Goal: Communication & Community: Share content

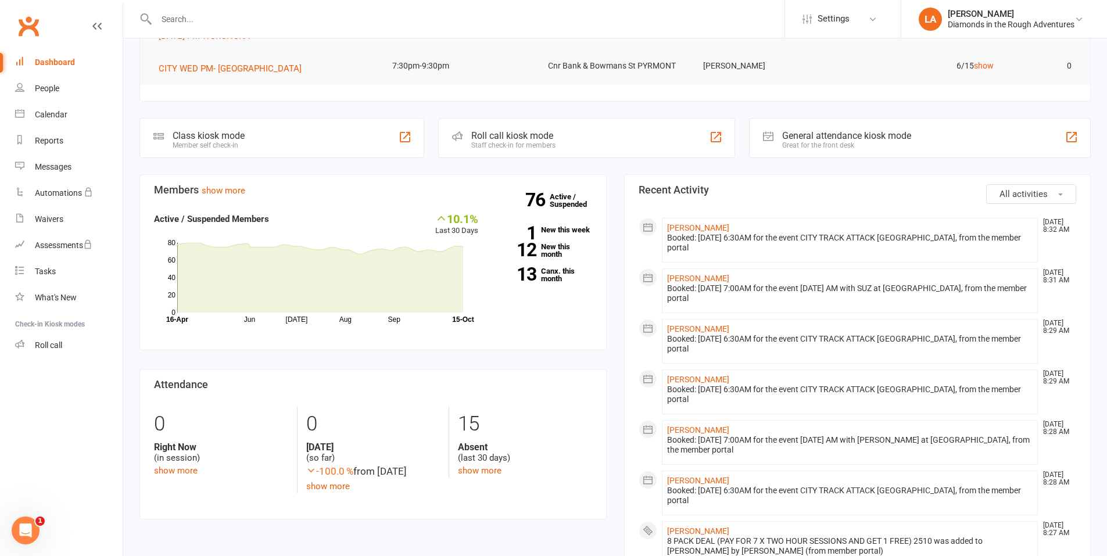
scroll to position [88, 0]
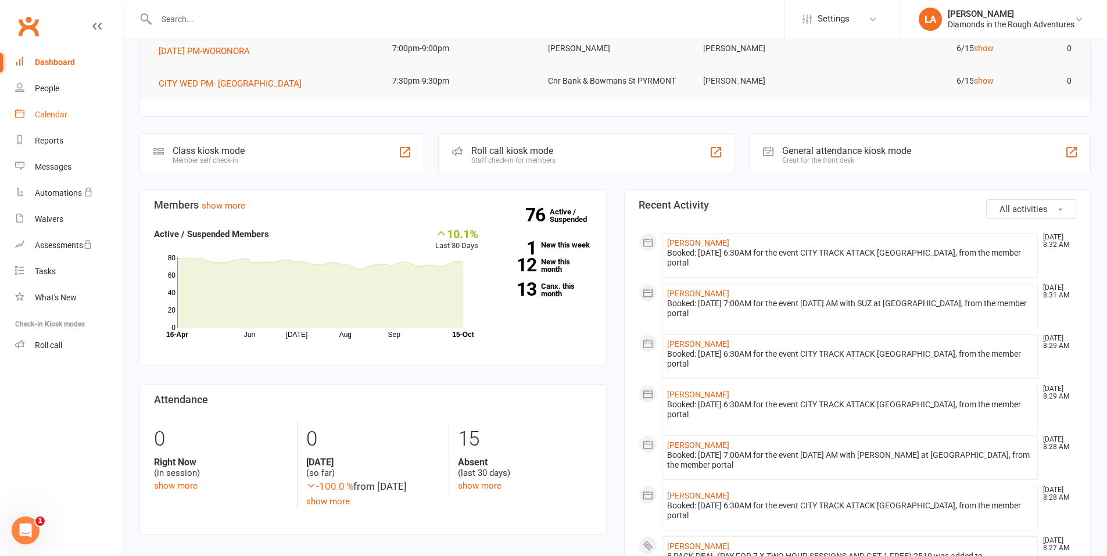
click at [42, 119] on div "Calendar" at bounding box center [51, 114] width 33 height 9
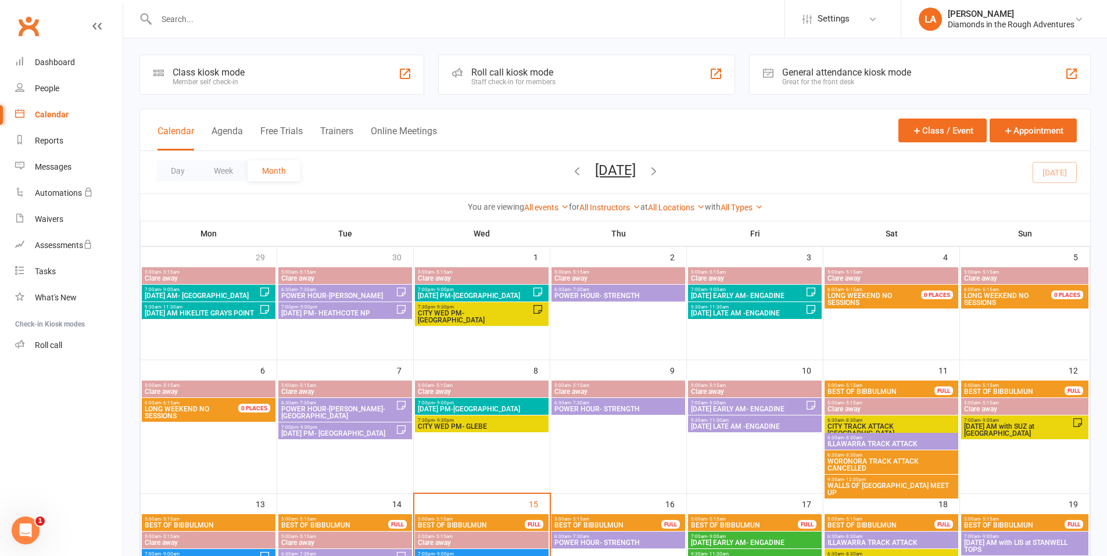
click at [657, 538] on span "6:30am - 7:30am" at bounding box center [618, 536] width 129 height 5
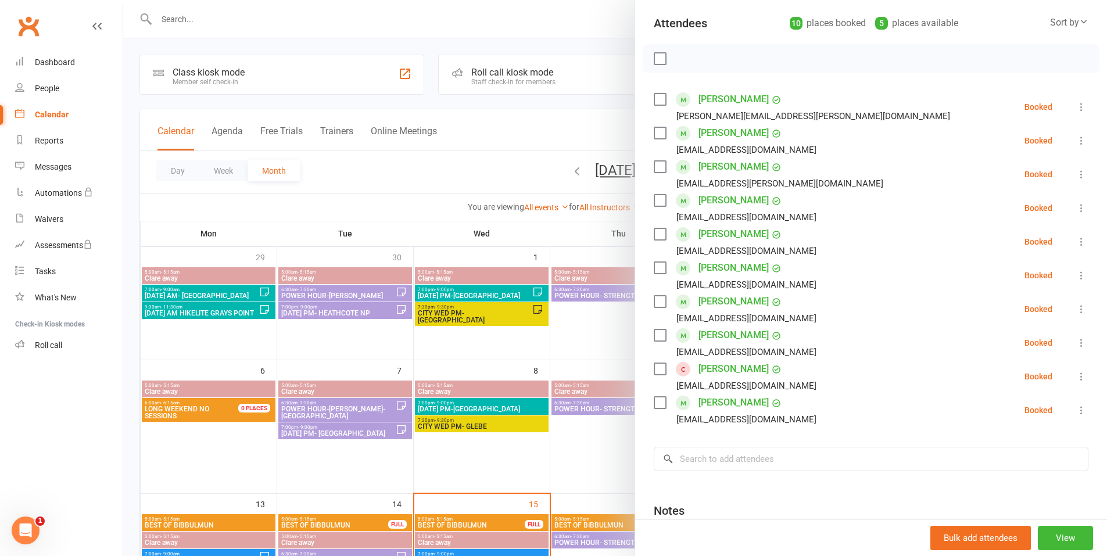
scroll to position [133, 0]
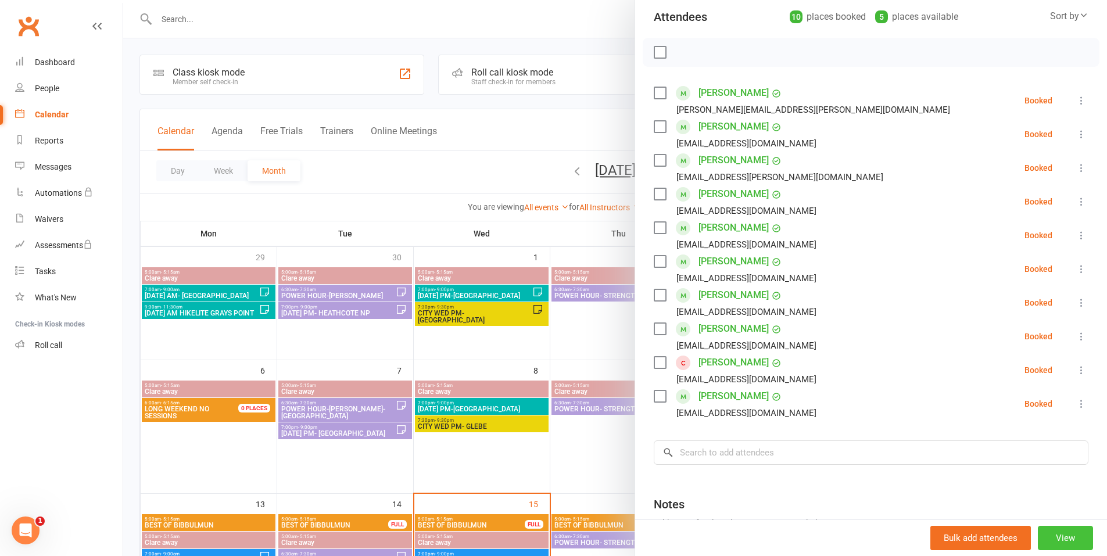
click at [1049, 539] on button "View" at bounding box center [1065, 538] width 55 height 24
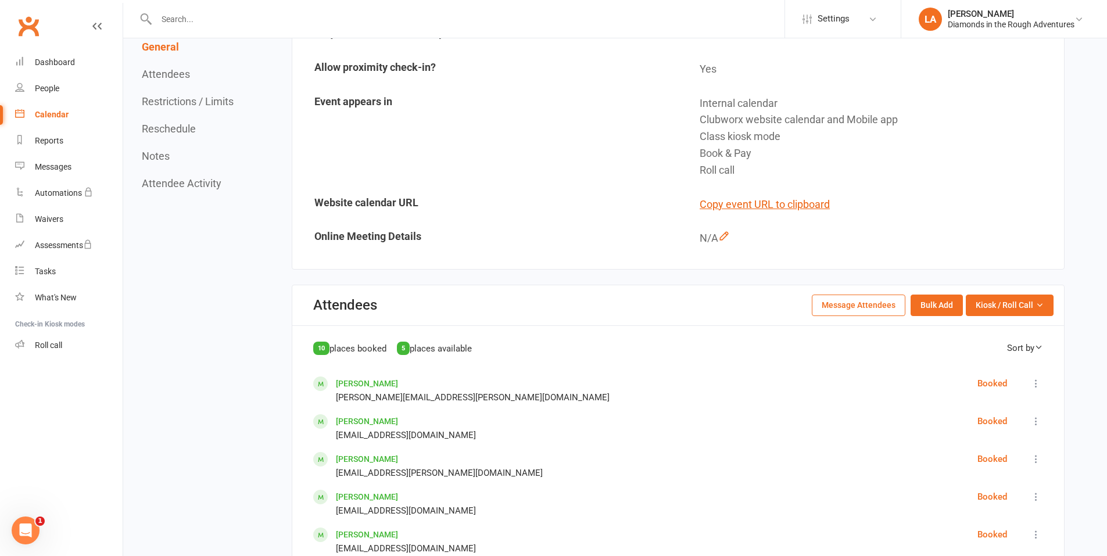
scroll to position [310, 0]
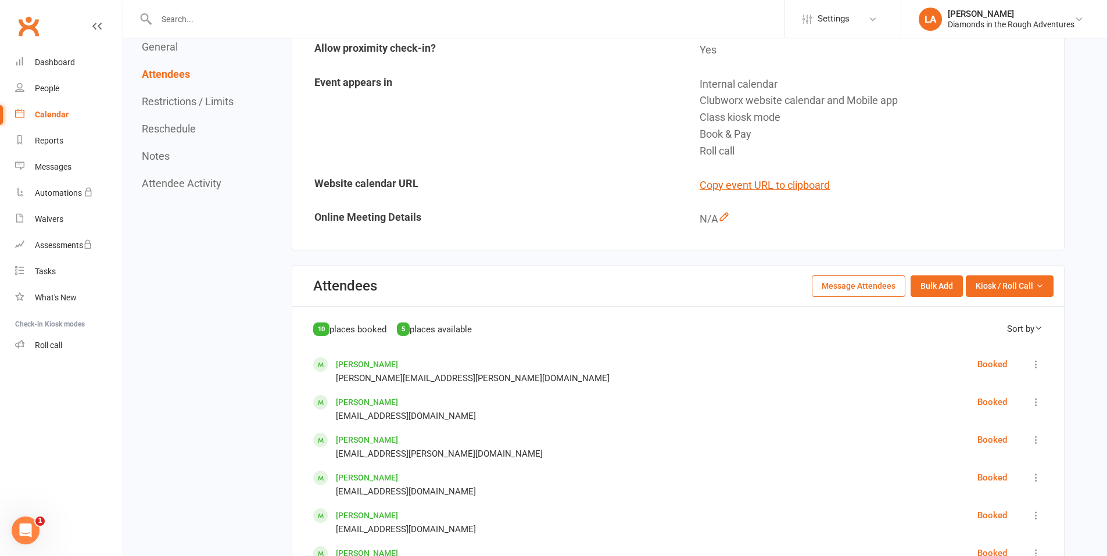
click at [864, 288] on button "Message Attendees" at bounding box center [859, 285] width 94 height 21
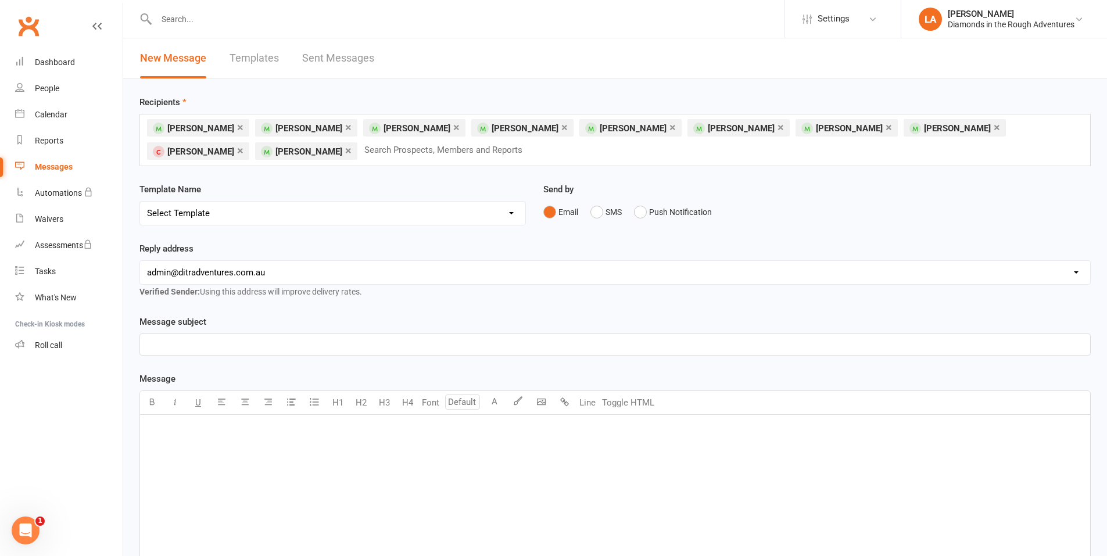
click at [511, 212] on select "Select Template [Email] Bring a Friend Member Email [Email] DIAMOND VIRTUAL TRA…" at bounding box center [332, 213] width 385 height 23
select select "87"
click at [140, 202] on select "Select Template [Email] Bring a Friend Member Email [Email] DIAMOND VIRTUAL TRA…" at bounding box center [332, 213] width 385 height 23
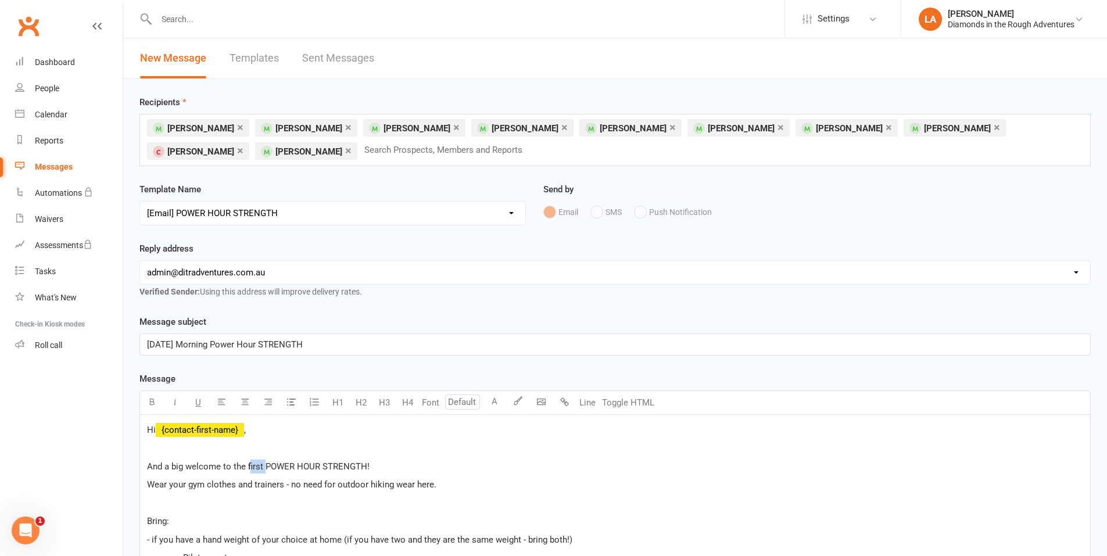
drag, startPoint x: 249, startPoint y: 464, endPoint x: 264, endPoint y: 468, distance: 15.5
click at [264, 468] on span "And a big welcome to the first POWER HOUR STRENGTH!" at bounding box center [258, 466] width 223 height 10
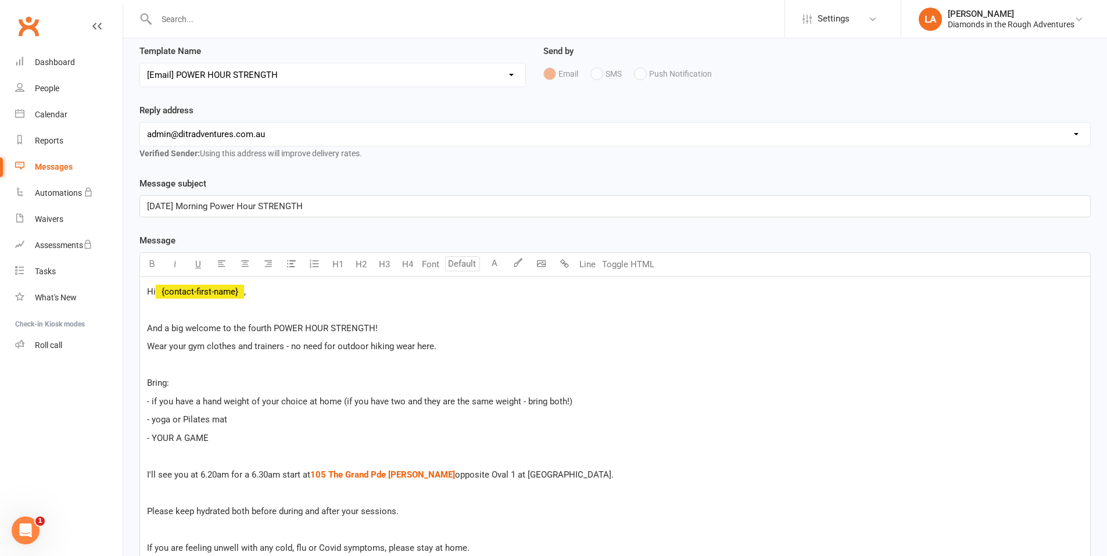
scroll to position [165, 0]
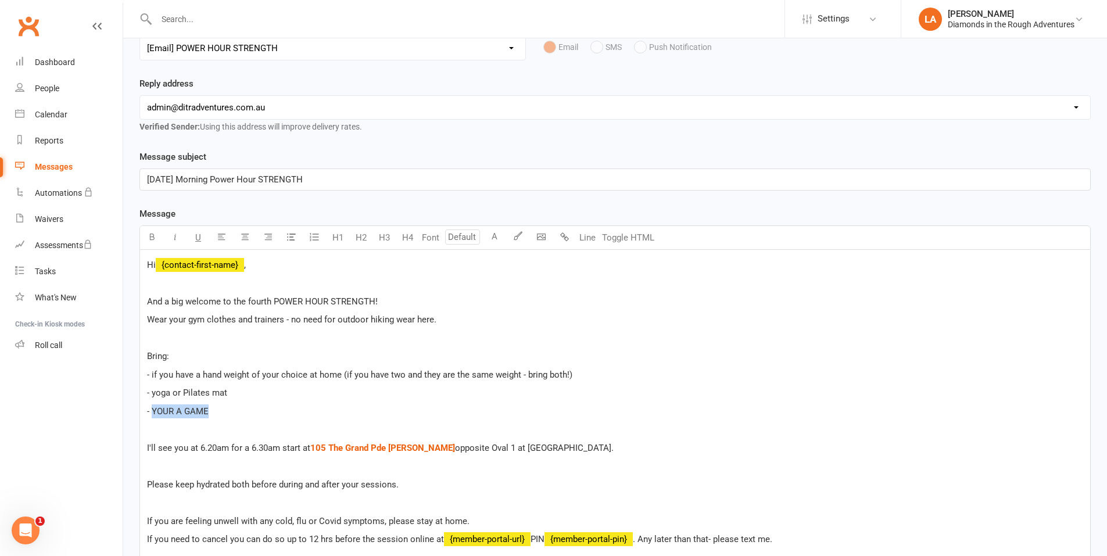
drag, startPoint x: 207, startPoint y: 411, endPoint x: 152, endPoint y: 411, distance: 55.2
click at [152, 411] on span "- YOUR A GAME" at bounding box center [178, 411] width 62 height 10
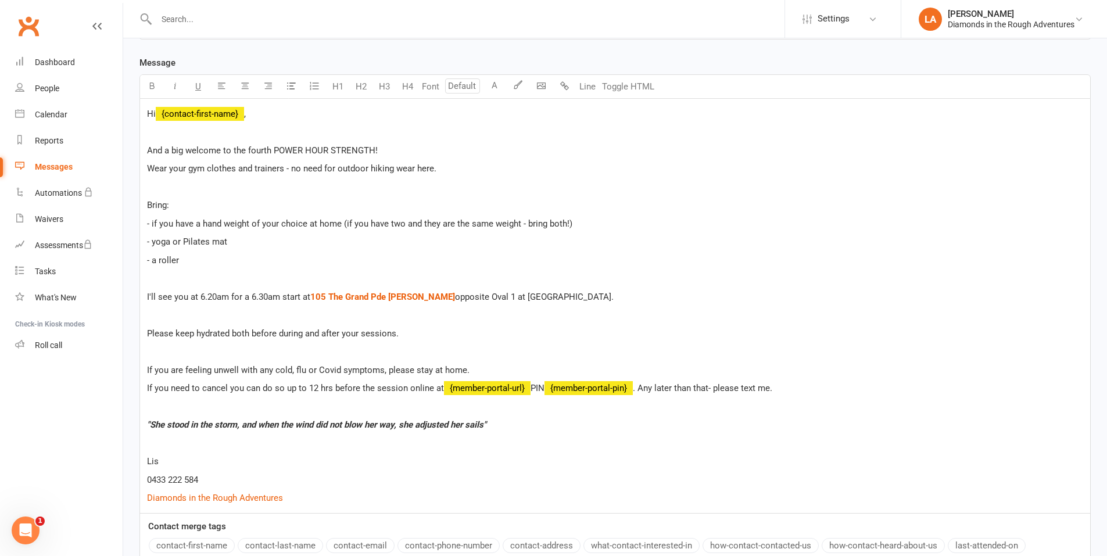
scroll to position [346, 0]
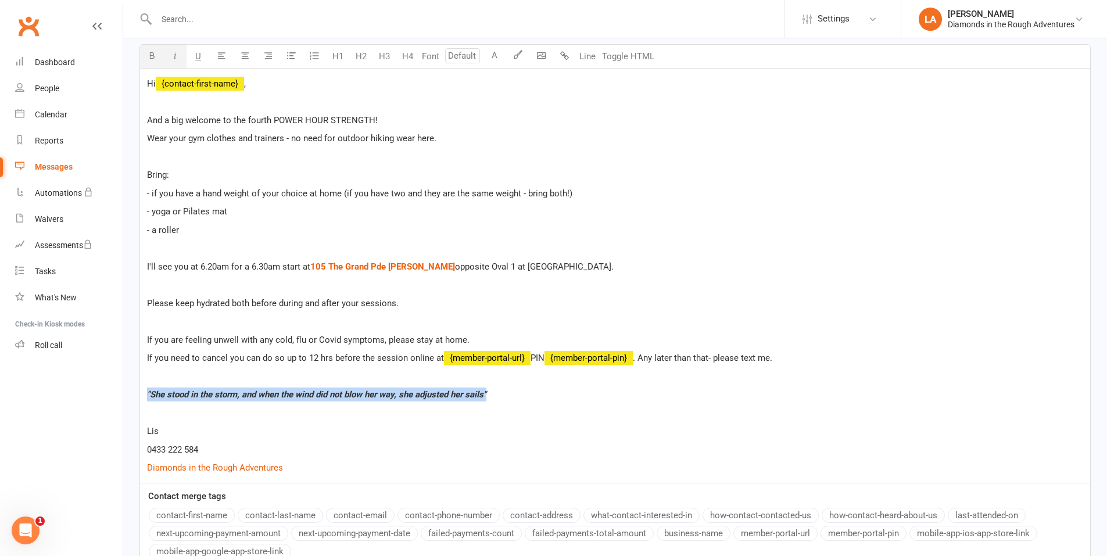
drag, startPoint x: 496, startPoint y: 395, endPoint x: 144, endPoint y: 394, distance: 351.6
click at [144, 394] on div "Hi ﻿ {contact-first-name} , And a big welcome to the fourth POWER HOUR STRENGTH…" at bounding box center [615, 276] width 950 height 414
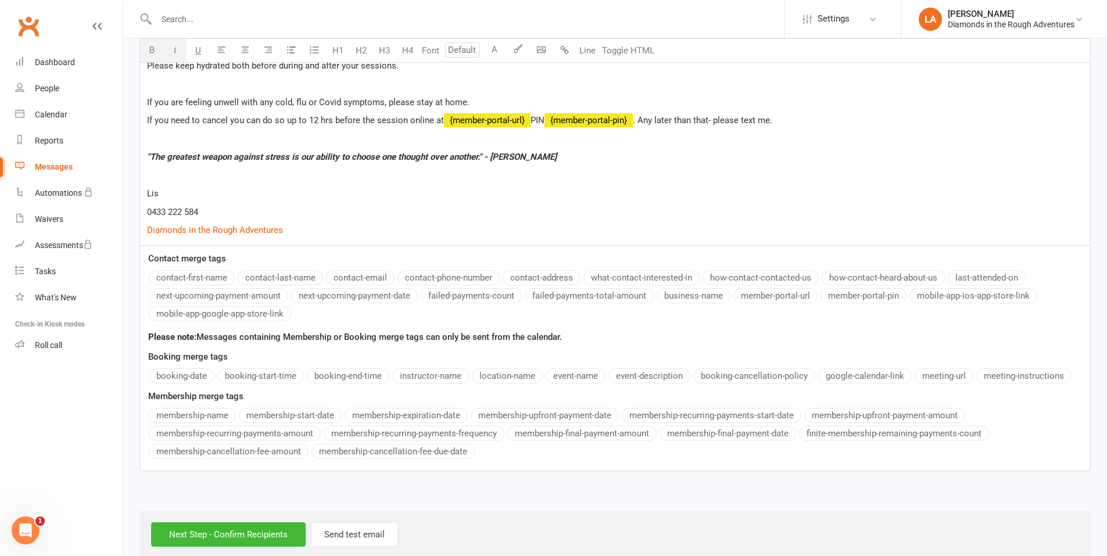
scroll to position [603, 0]
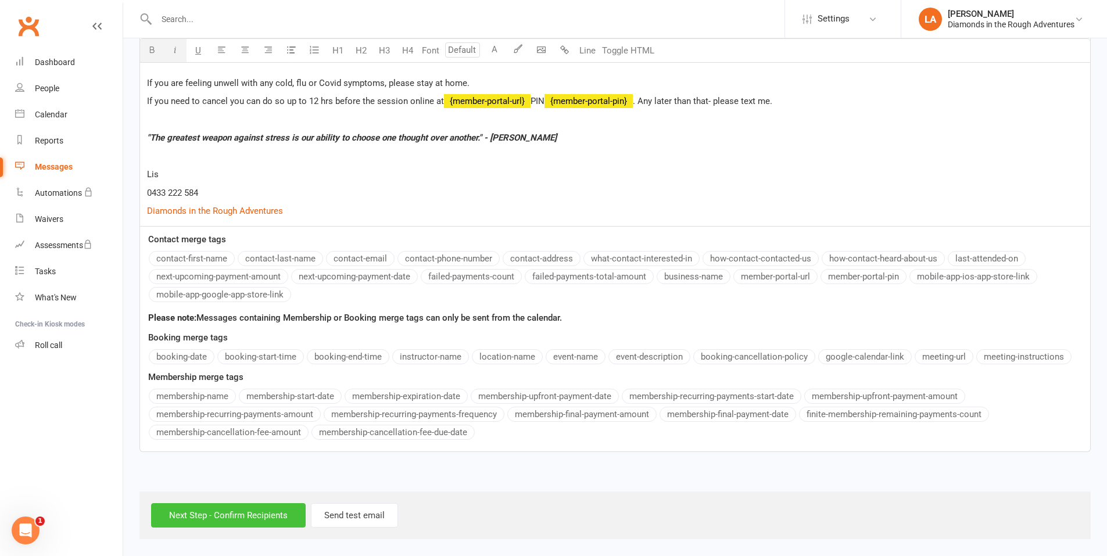
click at [209, 510] on input "Next Step - Confirm Recipients" at bounding box center [228, 515] width 155 height 24
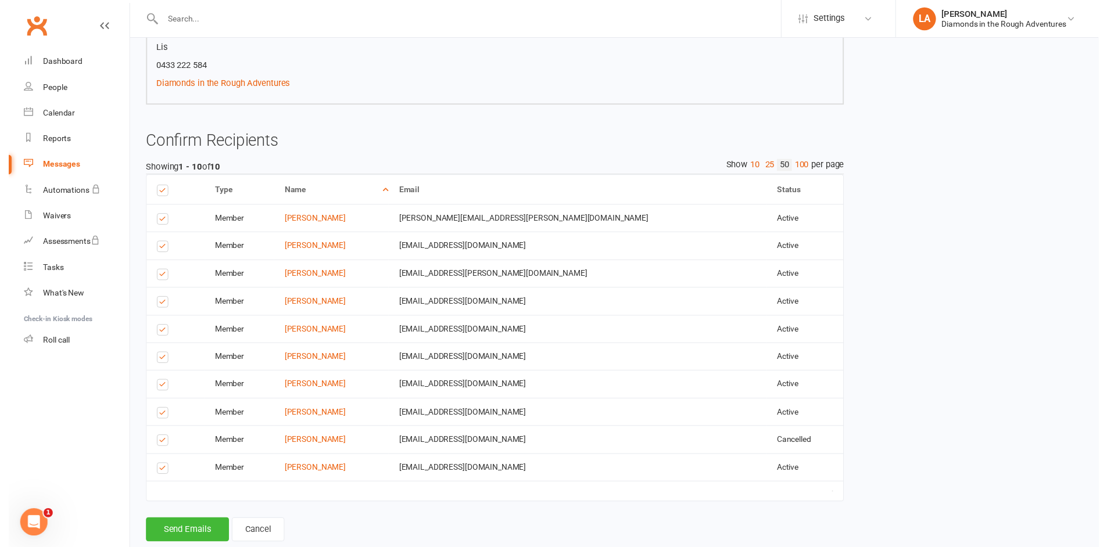
scroll to position [546, 0]
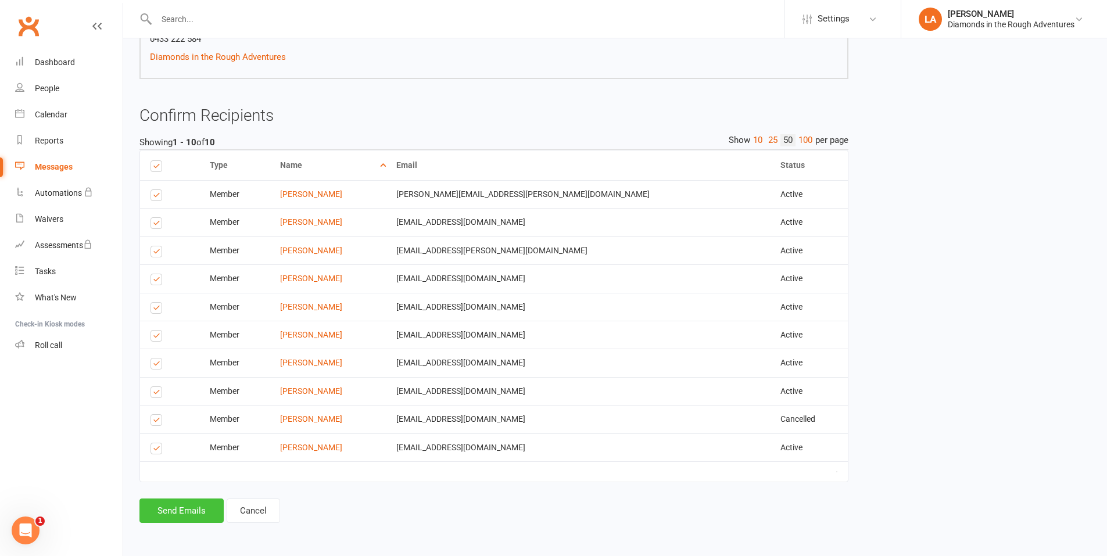
click at [194, 512] on button "Send Emails" at bounding box center [181, 511] width 84 height 24
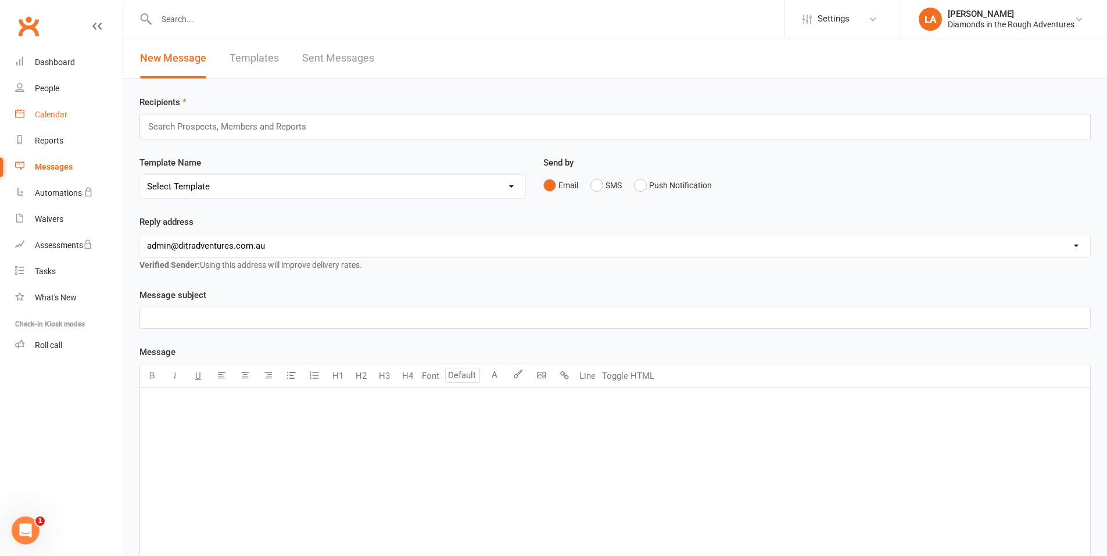
click at [42, 113] on div "Calendar" at bounding box center [51, 114] width 33 height 9
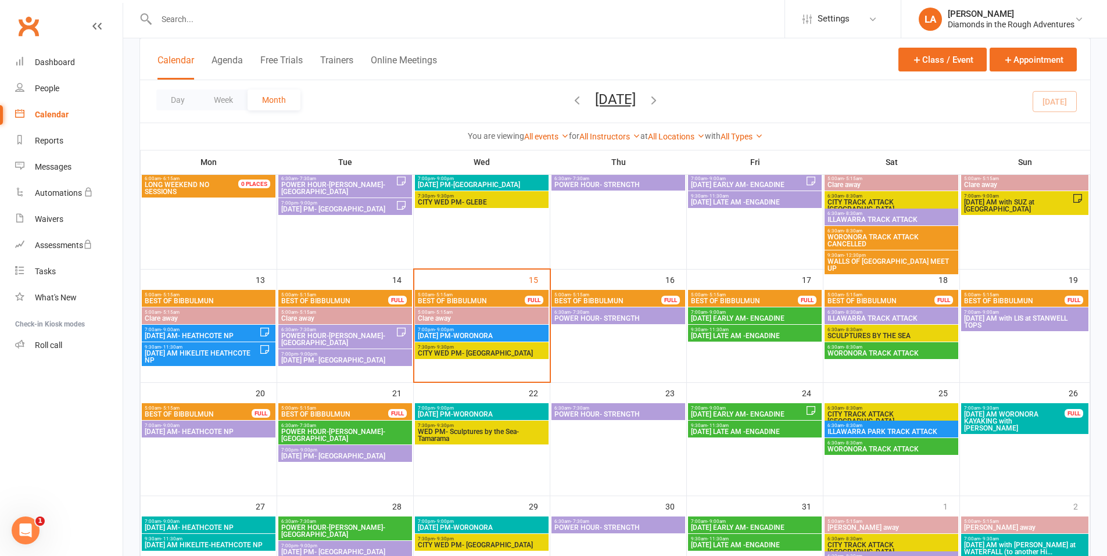
scroll to position [242, 0]
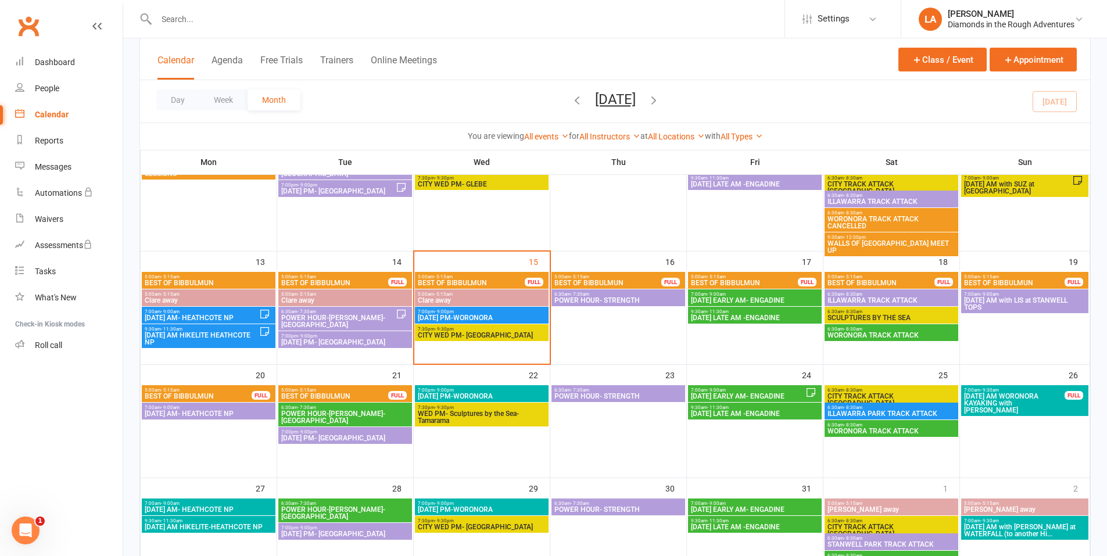
click at [916, 298] on span "ILLAWARRA TRACK ATTACK" at bounding box center [891, 300] width 129 height 7
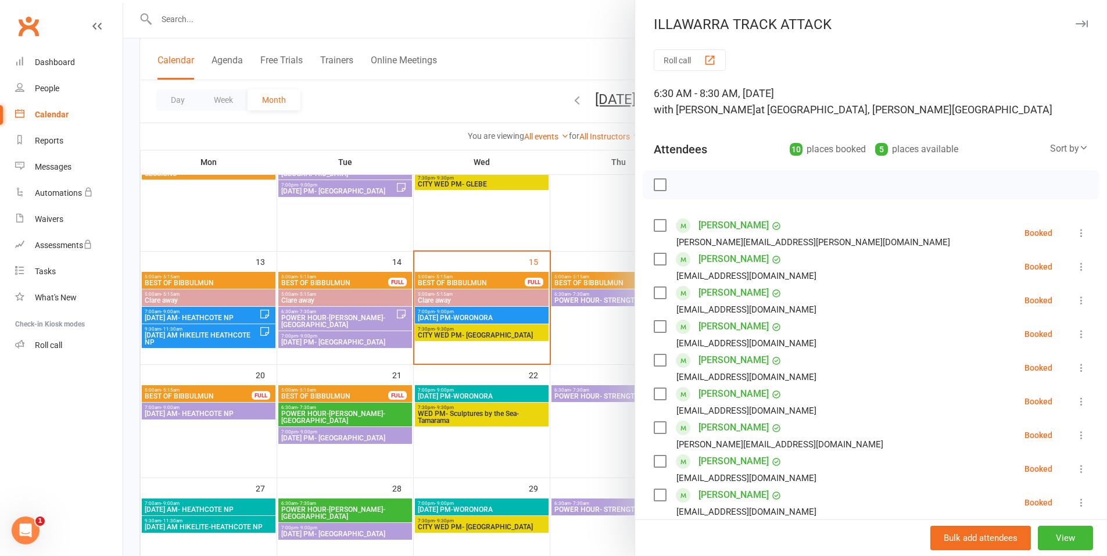
click at [579, 11] on div at bounding box center [615, 278] width 984 height 556
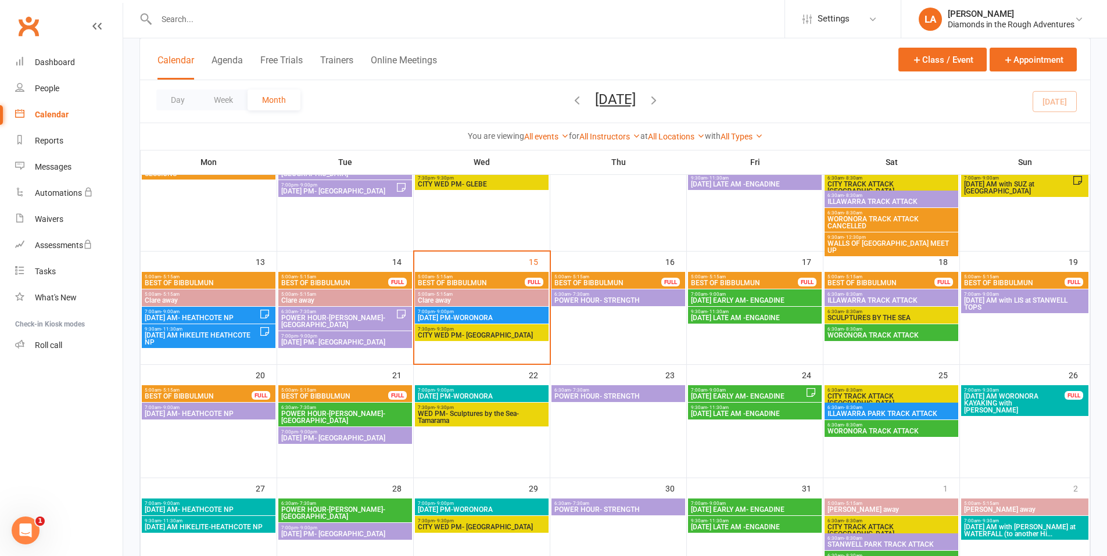
click at [1059, 300] on span "[DATE] AM with LIS at STANWELL TOPS" at bounding box center [1025, 304] width 123 height 14
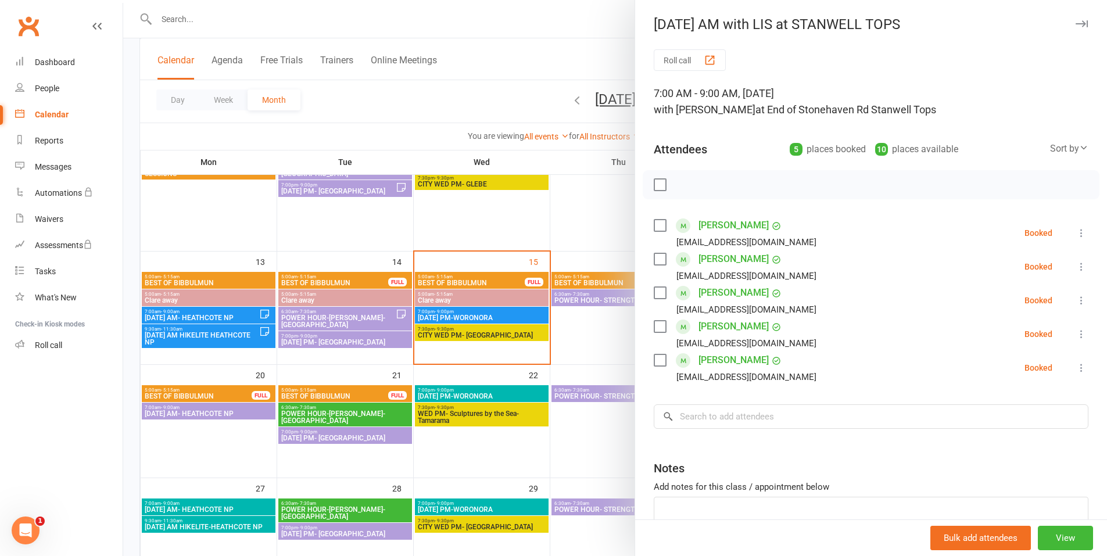
click at [583, 22] on div at bounding box center [615, 278] width 984 height 556
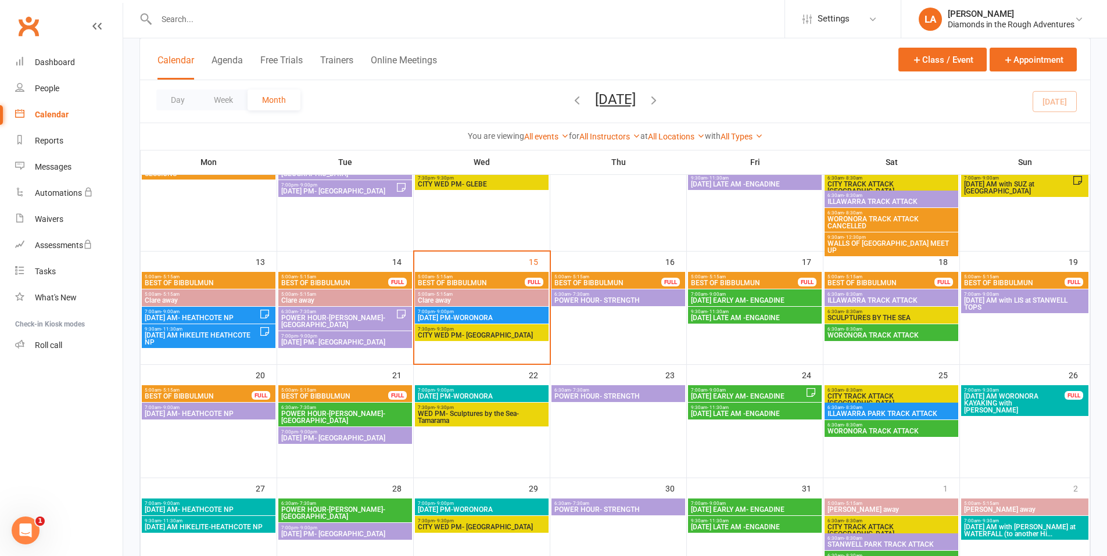
click at [924, 301] on span "ILLAWARRA TRACK ATTACK" at bounding box center [891, 300] width 129 height 7
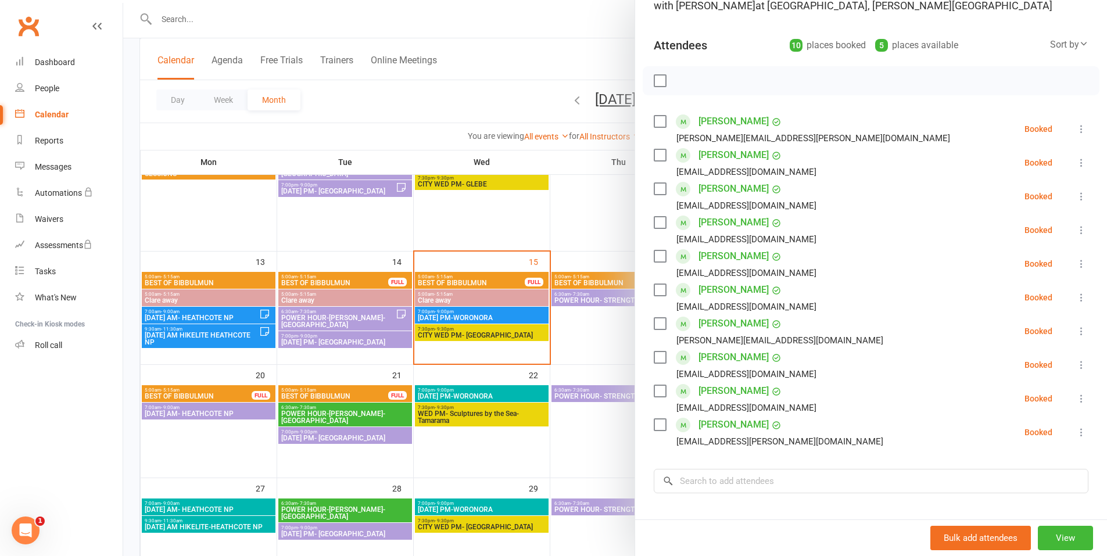
scroll to position [74, 0]
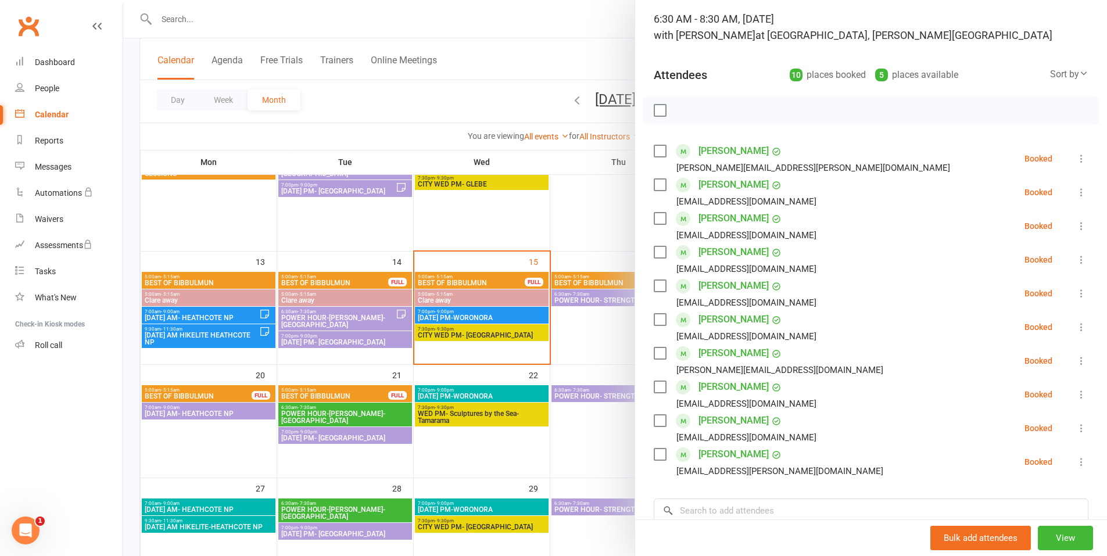
click at [597, 22] on div at bounding box center [615, 278] width 984 height 556
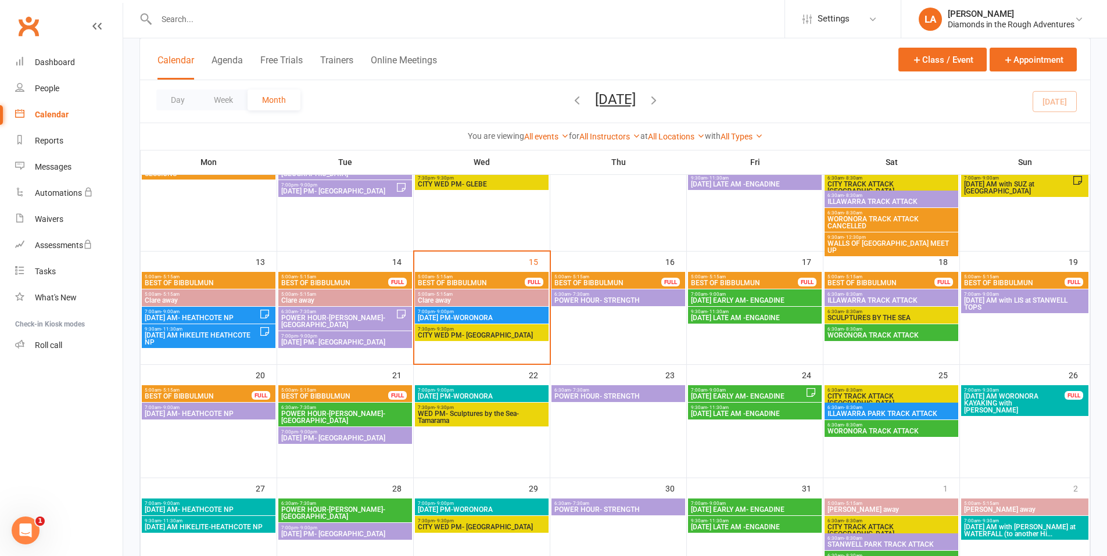
click at [881, 411] on span "ILLAWARRA PARK TRACK ATTACK" at bounding box center [891, 413] width 129 height 7
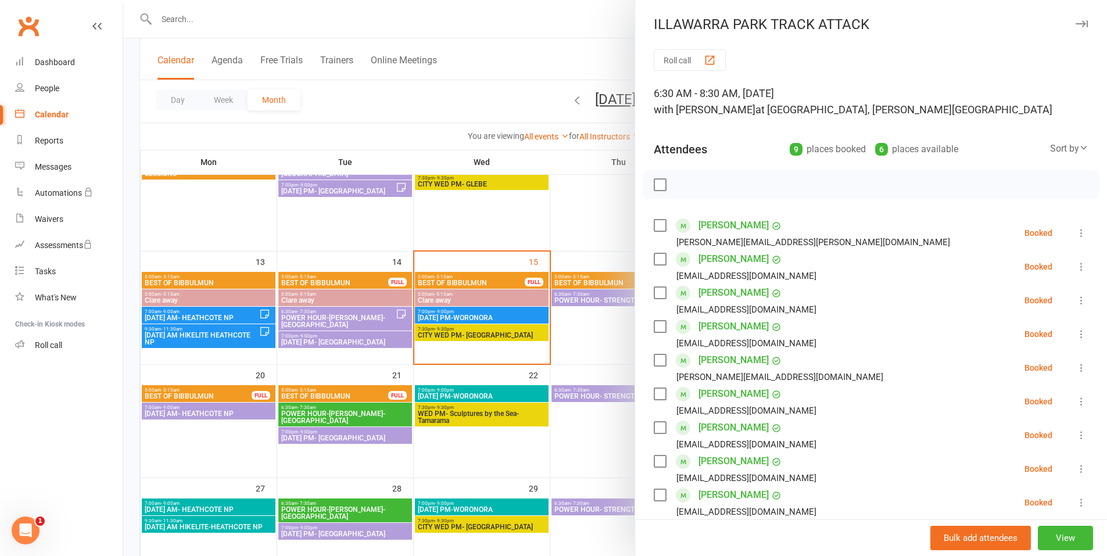
click at [545, 19] on div at bounding box center [615, 278] width 984 height 556
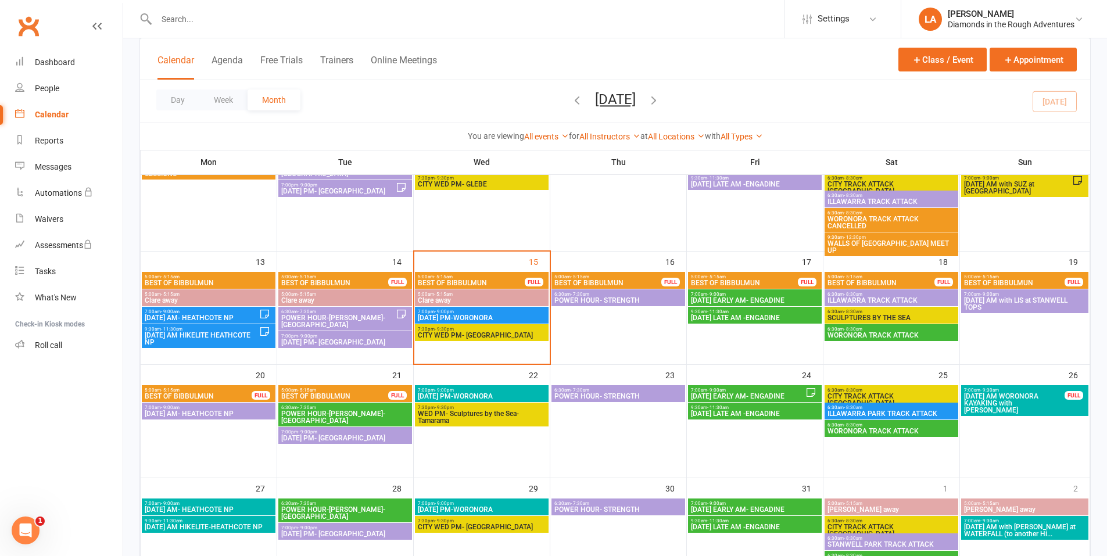
click at [218, 408] on span "7:00am - 9:00am" at bounding box center [208, 407] width 129 height 5
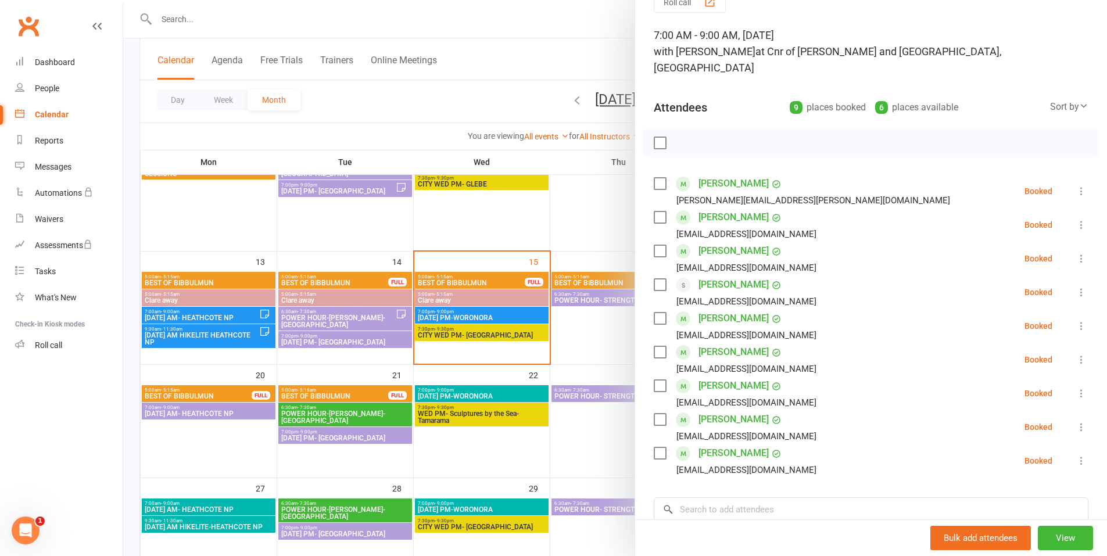
scroll to position [59, 0]
click at [496, 9] on div at bounding box center [615, 278] width 984 height 556
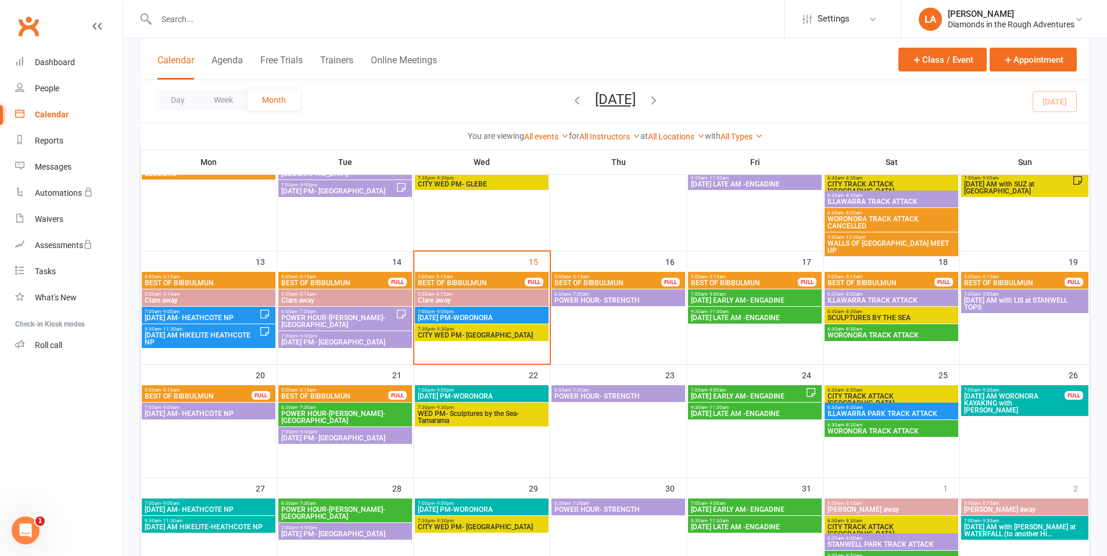
click at [35, 110] on div "Calendar" at bounding box center [52, 114] width 34 height 9
click at [49, 58] on div "Dashboard" at bounding box center [55, 62] width 40 height 9
